Goal: Find specific page/section: Find specific page/section

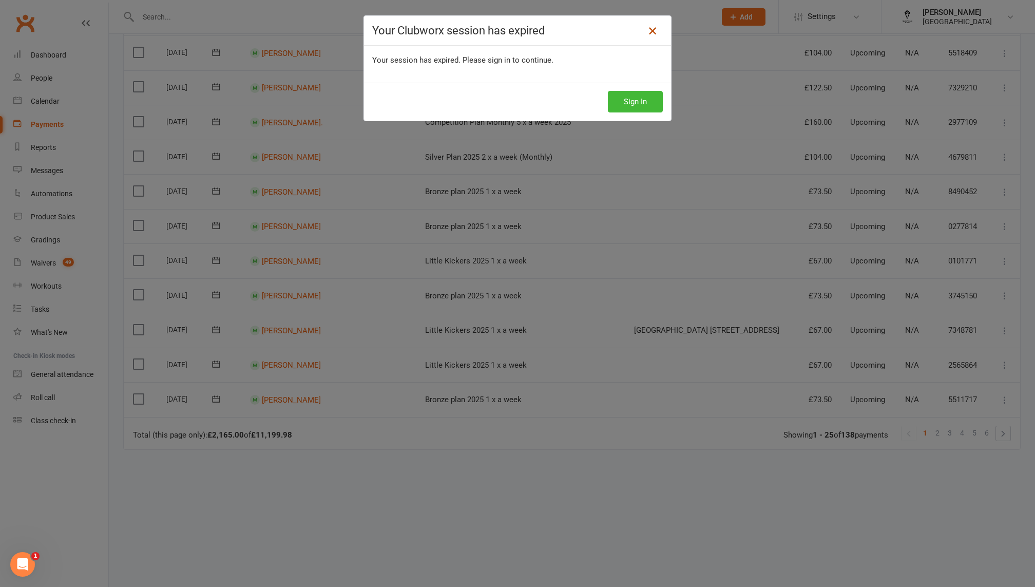
click at [649, 33] on icon at bounding box center [652, 31] width 12 height 12
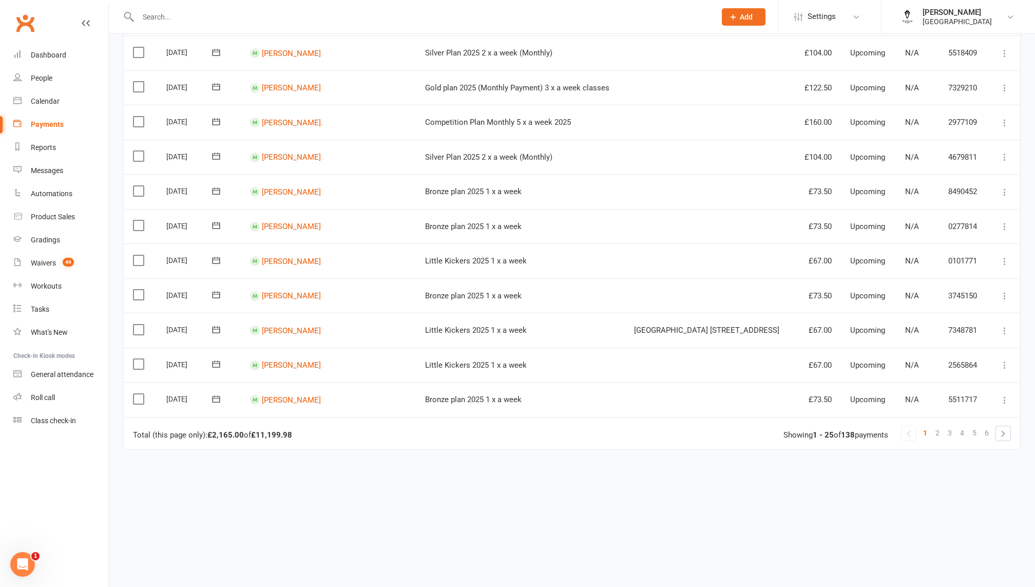
click at [428, 15] on input "text" at bounding box center [421, 17] width 573 height 14
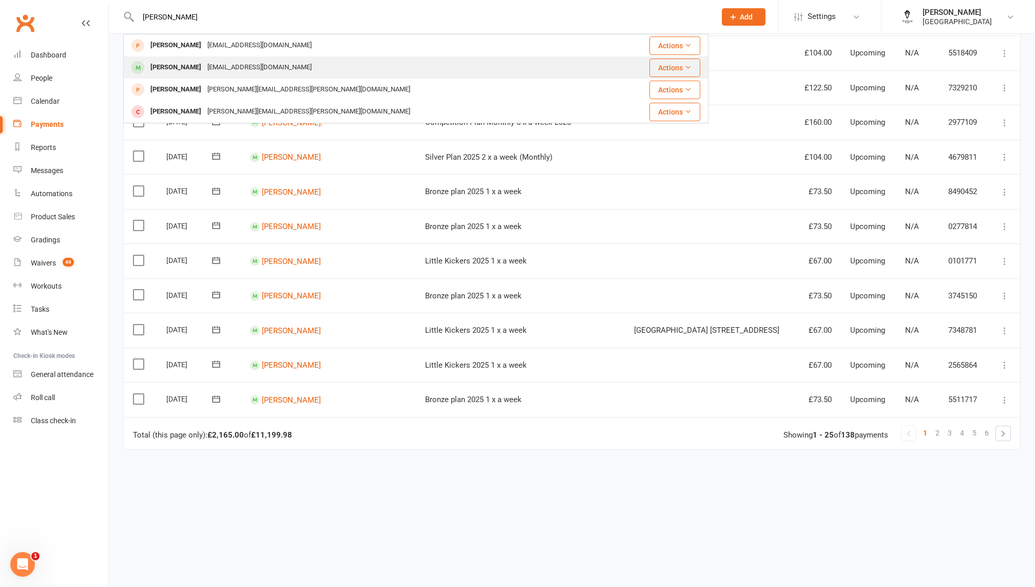
type input "[PERSON_NAME]"
click at [371, 69] on div "[PERSON_NAME] [EMAIL_ADDRESS][DOMAIN_NAME]" at bounding box center [367, 67] width 486 height 21
